Goal: Check status: Check status

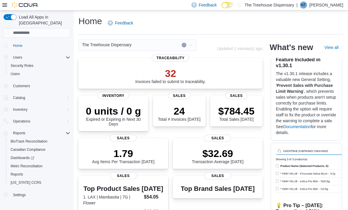
scroll to position [236, 0]
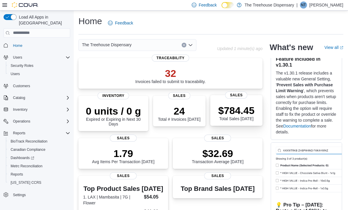
click at [240, 107] on p "$784.45" at bounding box center [236, 111] width 36 height 12
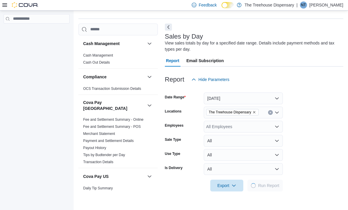
scroll to position [19, 0]
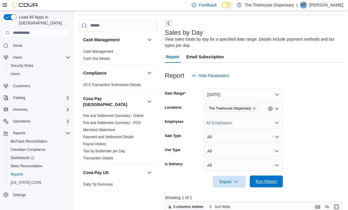
click at [272, 183] on span "Run Report" at bounding box center [266, 182] width 21 height 6
click at [269, 184] on span "Run Report" at bounding box center [266, 182] width 21 height 6
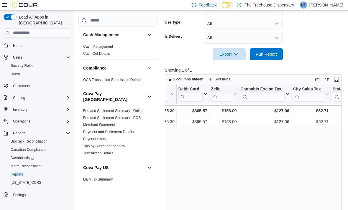
scroll to position [181, 0]
